Goal: Find contact information: Find contact information

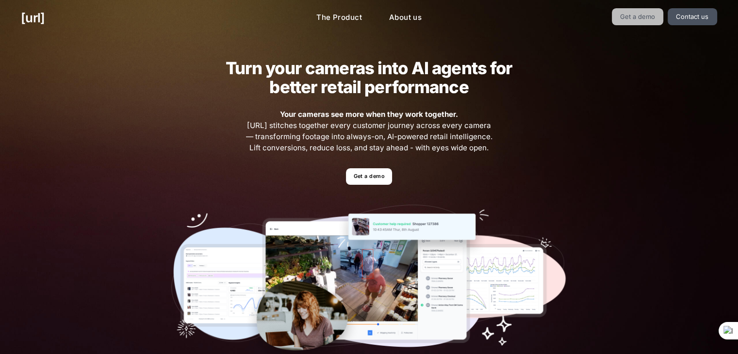
click at [640, 15] on link "Get a demo" at bounding box center [637, 16] width 52 height 17
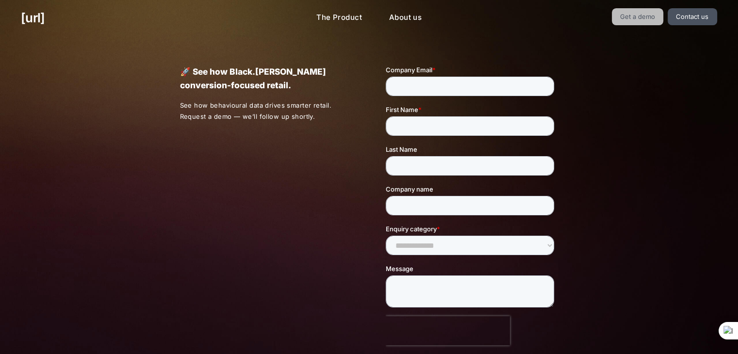
click at [659, 18] on link "Get a demo" at bounding box center [637, 16] width 52 height 17
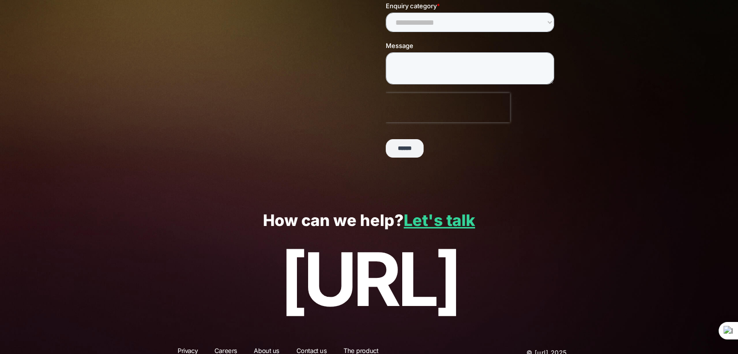
scroll to position [237, 0]
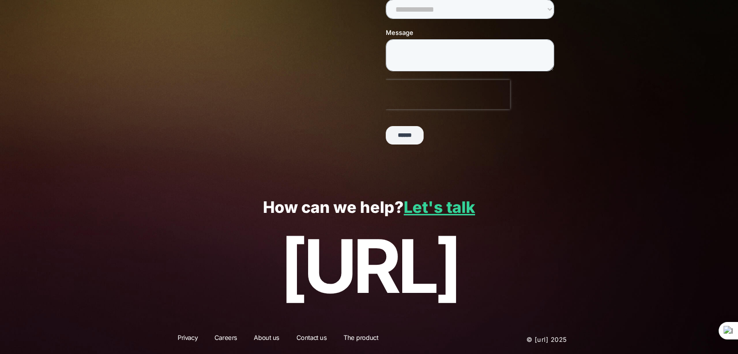
click at [437, 217] on div "How can we help? Let's talk black.ai" at bounding box center [369, 253] width 738 height 143
click at [435, 216] on div "How can we help? Let's talk black.ai" at bounding box center [369, 253] width 738 height 143
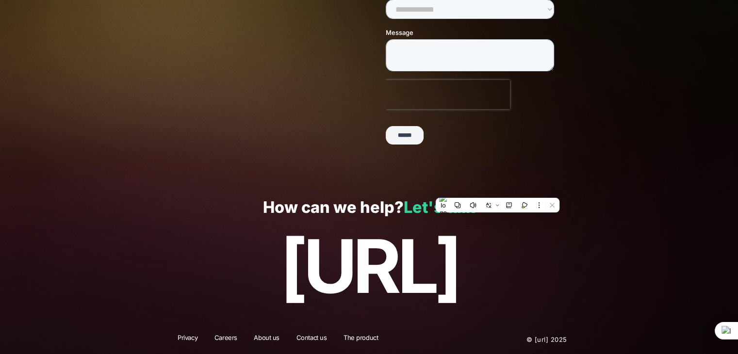
click at [411, 209] on link "Let's talk" at bounding box center [438, 207] width 71 height 19
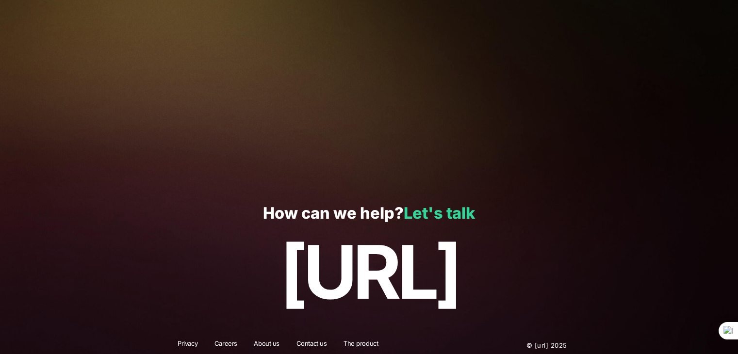
scroll to position [237, 0]
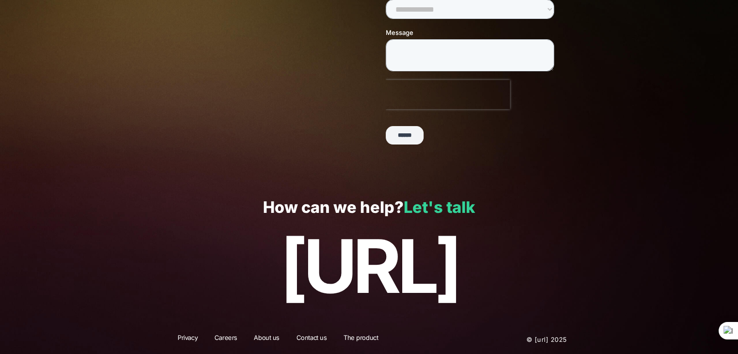
click at [450, 206] on link "Let's talk" at bounding box center [438, 207] width 71 height 19
